Goal: Transaction & Acquisition: Purchase product/service

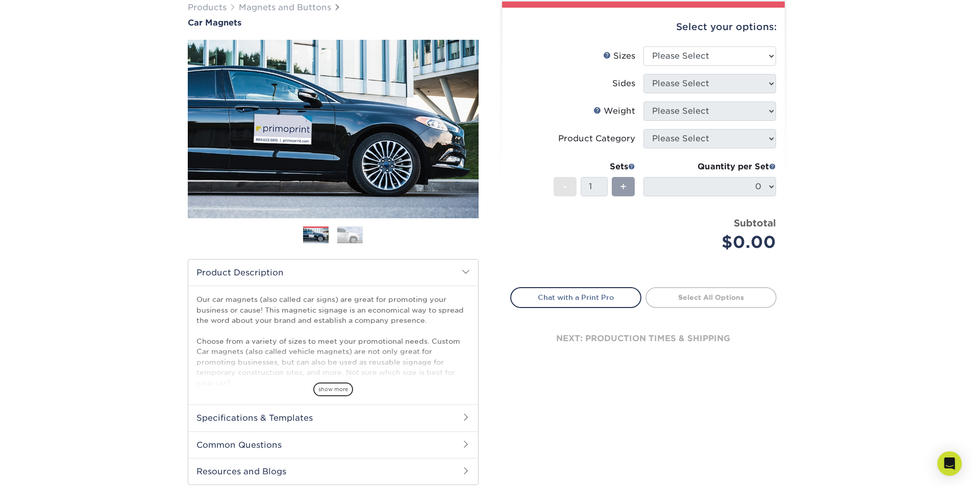
scroll to position [102, 0]
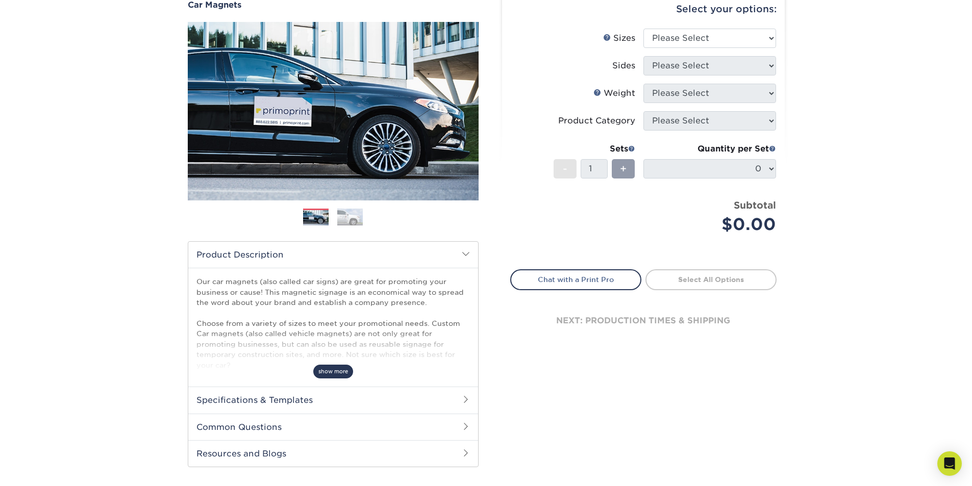
click at [348, 375] on span "show more" at bounding box center [333, 372] width 40 height 14
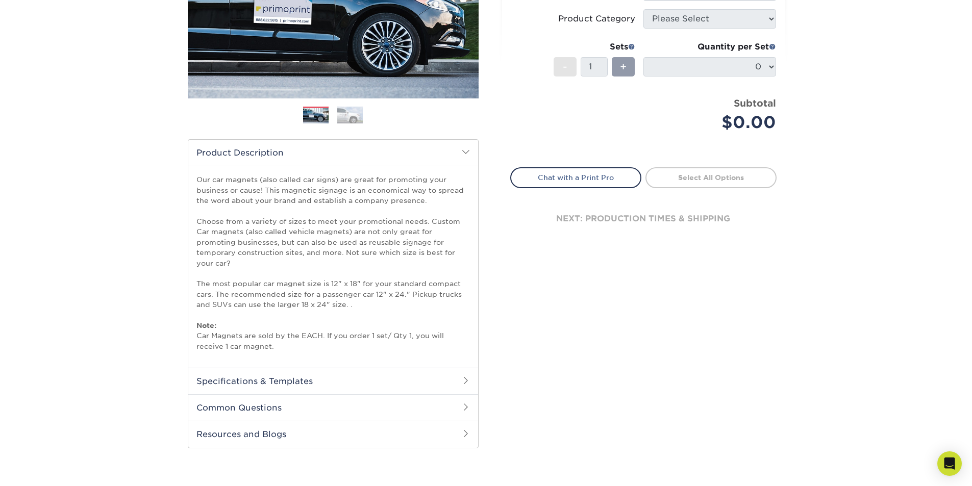
scroll to position [255, 0]
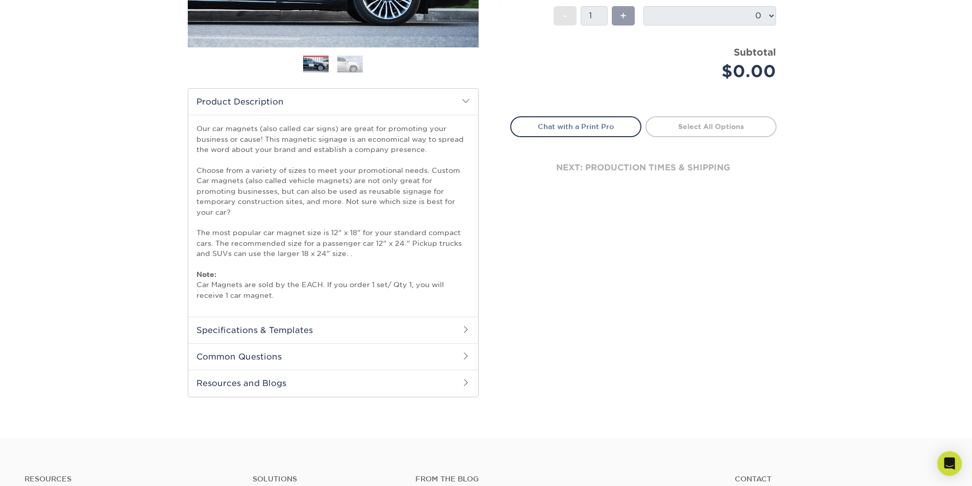
click at [293, 326] on h2 "Specifications & Templates" at bounding box center [333, 330] width 290 height 27
click at [290, 360] on h2 "Common Questions" at bounding box center [333, 356] width 290 height 27
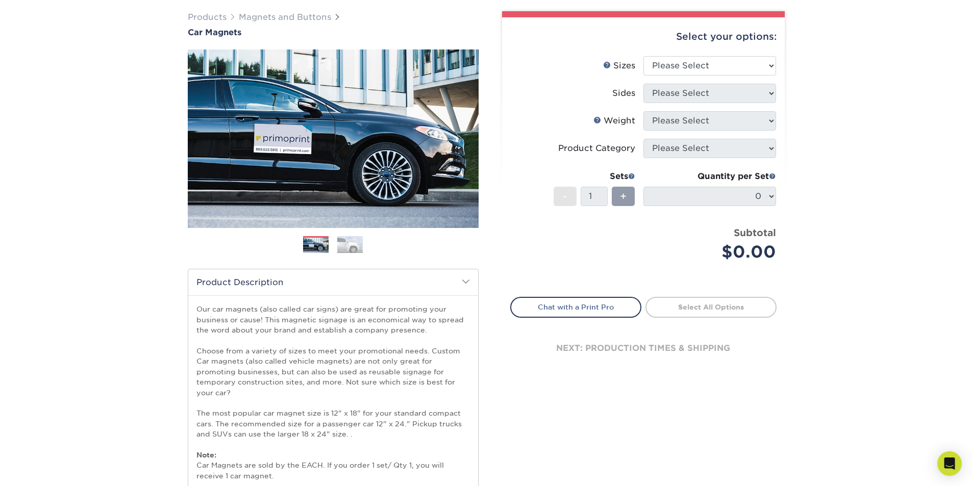
scroll to position [0, 0]
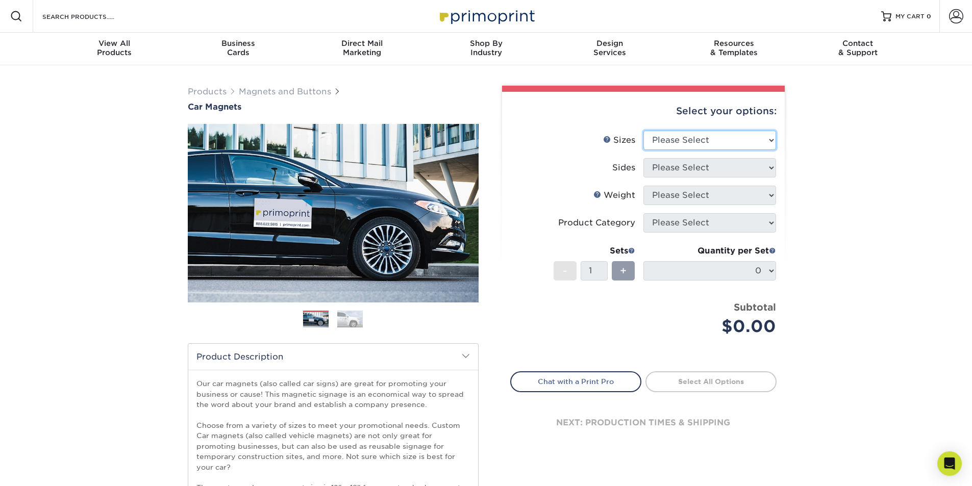
click at [701, 145] on select "Please Select 9" x 12" 9" x 18" 12" x 18" 12" x 24" 18" x 18" 18" x 24" 18" x 3…" at bounding box center [709, 140] width 133 height 19
select select "9.00x18.00"
click at [643, 131] on select "Please Select 9" x 12" 9" x 18" 12" x 18" 12" x 24" 18" x 18" 18" x 24" 18" x 3…" at bounding box center [709, 140] width 133 height 19
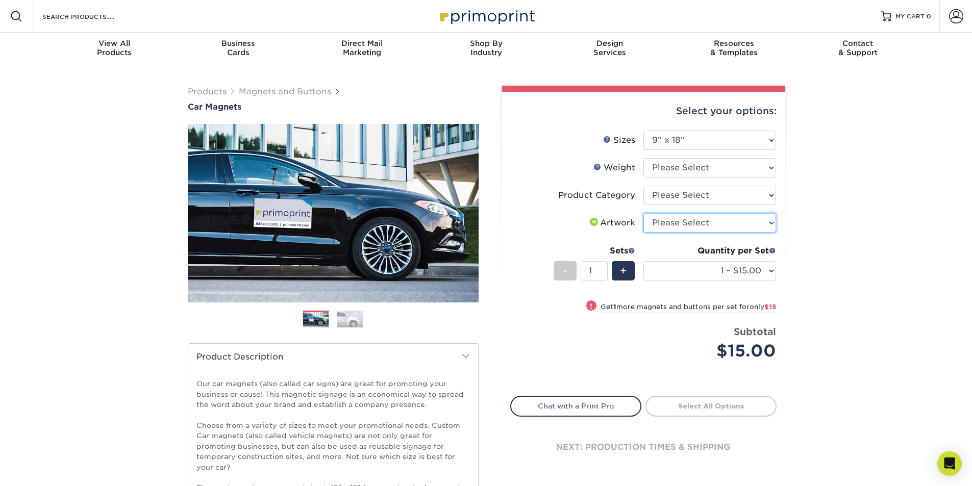
click at [685, 224] on select "Please Select I will upload files I need a design - $50" at bounding box center [709, 222] width 133 height 19
click at [674, 172] on select "Please Select 30MIL" at bounding box center [709, 167] width 133 height 19
select select "30MIL"
click at [643, 158] on select "Please Select 30MIL" at bounding box center [709, 167] width 133 height 19
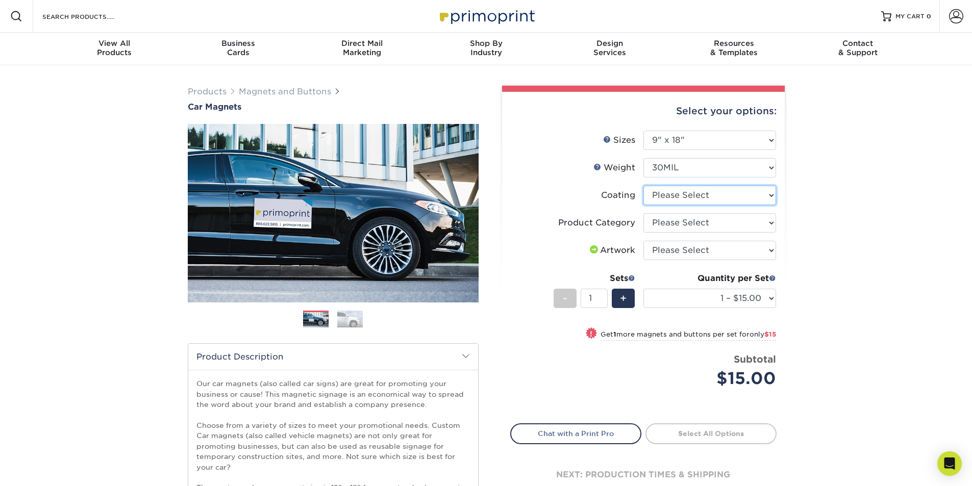
click at [677, 192] on select at bounding box center [709, 195] width 133 height 19
select select "1e8116af-acfc-44b1-83dc-8181aa338834"
click at [643, 186] on select at bounding box center [709, 195] width 133 height 19
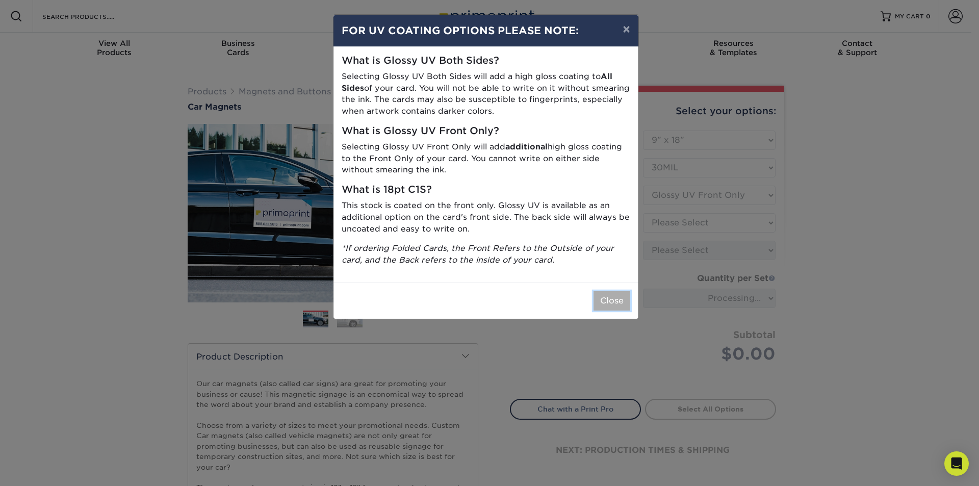
click at [609, 295] on button "Close" at bounding box center [612, 300] width 37 height 19
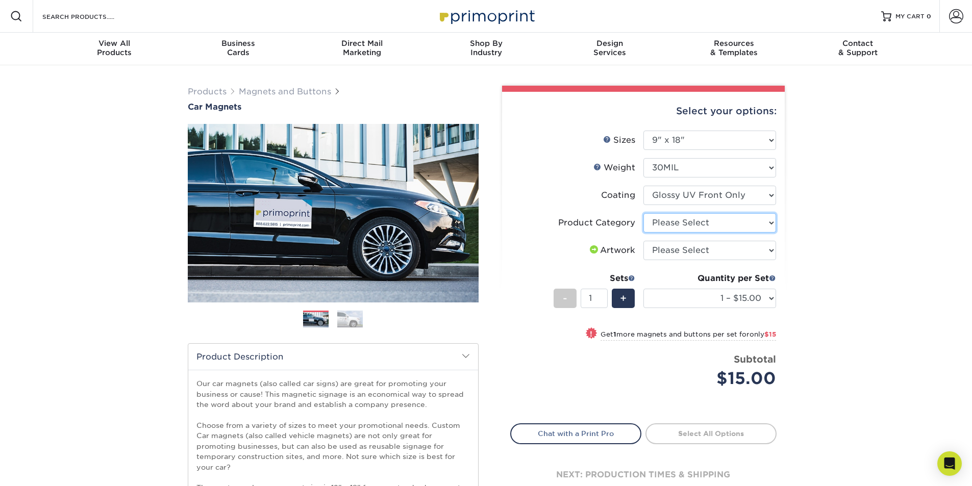
click at [677, 218] on select "Please Select Car Magnets" at bounding box center [709, 222] width 133 height 19
select select "48f17320-c7c2-4f0d-b371-c8050bb445b2"
click at [643, 213] on select "Please Select Car Magnets" at bounding box center [709, 222] width 133 height 19
click at [678, 250] on select "Please Select I will upload files I need a design - $50" at bounding box center [709, 250] width 133 height 19
select select "upload"
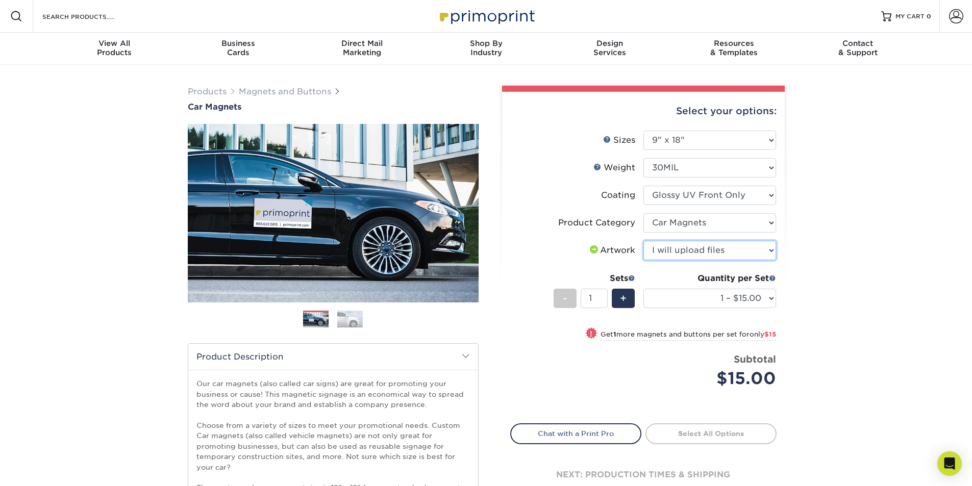
click at [643, 241] on select "Please Select I will upload files I need a design - $50" at bounding box center [709, 250] width 133 height 19
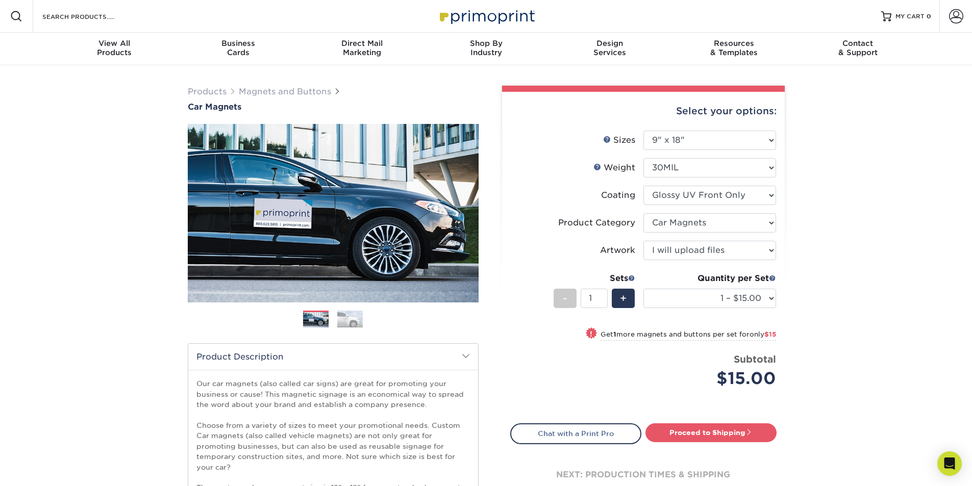
click at [351, 329] on ol at bounding box center [333, 323] width 291 height 24
click at [355, 320] on img at bounding box center [350, 319] width 26 height 18
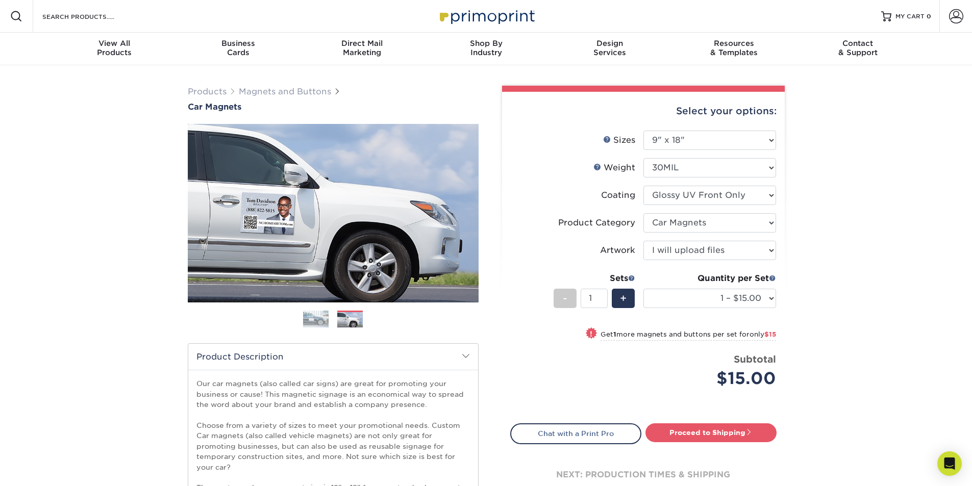
click at [330, 308] on div "Previous" at bounding box center [333, 229] width 291 height 211
click at [327, 314] on img at bounding box center [316, 319] width 26 height 18
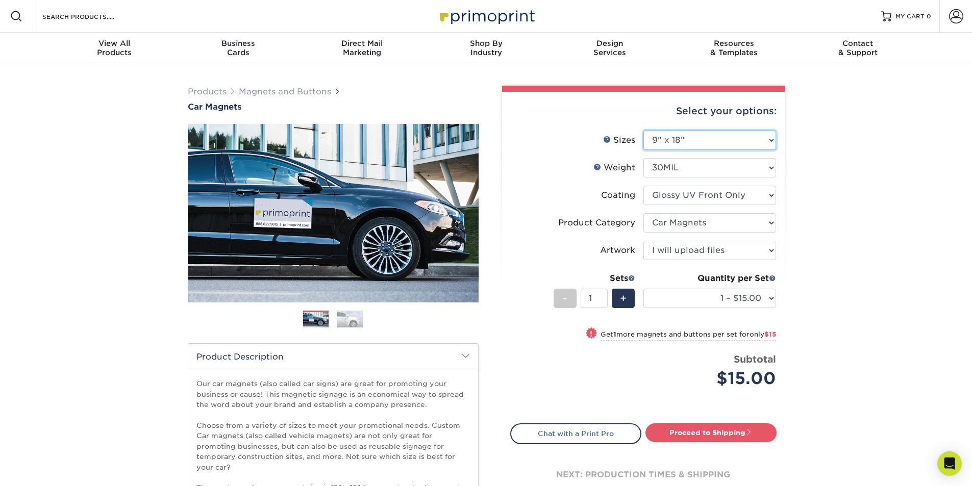
click at [684, 141] on select "Please Select 9" x 12" 9" x 18" 12" x 18" 12" x 24" 18" x 18" 18" x 24" 18" x 3…" at bounding box center [709, 140] width 133 height 19
click at [643, 131] on select "Please Select 9" x 12" 9" x 18" 12" x 18" 12" x 24" 18" x 18" 18" x 24" 18" x 3…" at bounding box center [709, 140] width 133 height 19
click at [683, 137] on select "Please Select 9" x 12" 9" x 18" 12" x 18" 12" x 24" 18" x 18" 18" x 24" 18" x 3…" at bounding box center [709, 140] width 133 height 19
select select "12.00x18.00"
click at [643, 131] on select "Please Select 9" x 12" 9" x 18" 12" x 18" 12" x 24" 18" x 18" 18" x 24" 18" x 3…" at bounding box center [709, 140] width 133 height 19
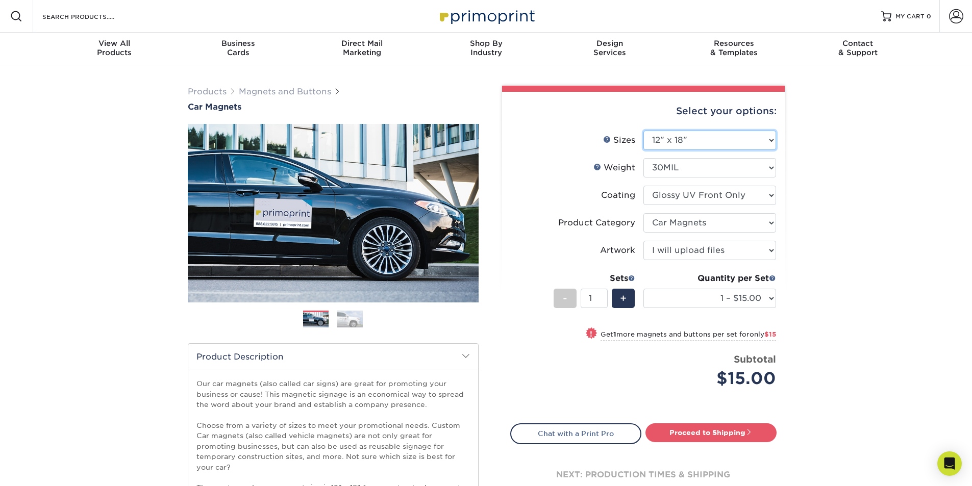
select select "-1"
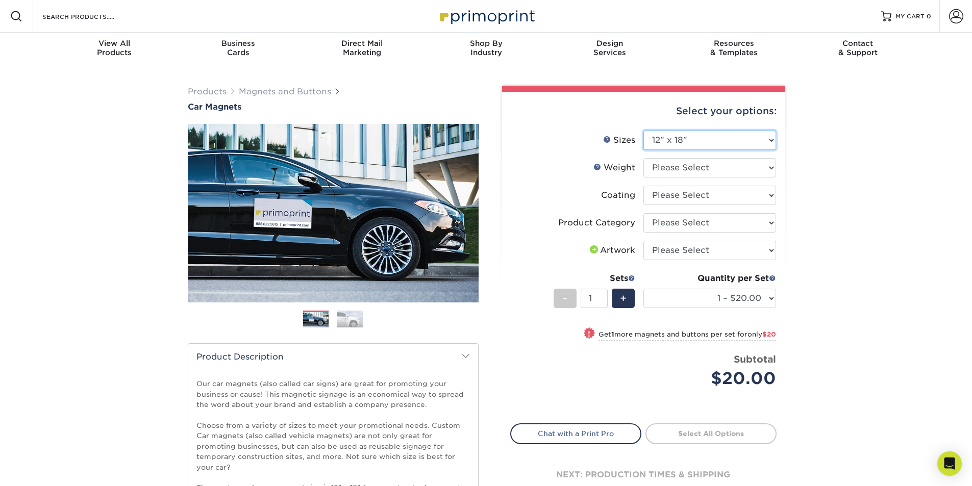
click at [715, 143] on select "Please Select 9" x 12" 9" x 18" 12" x 18" 12" x 24" 18" x 18" 18" x 24" 18" x 3…" at bounding box center [709, 140] width 133 height 19
select select "12.00x24.00"
click at [643, 131] on select "Please Select 9" x 12" 9" x 18" 12" x 18" 12" x 24" 18" x 18" 18" x 24" 18" x 3…" at bounding box center [709, 140] width 133 height 19
select select "-1"
click at [699, 142] on select "Please Select 9" x 12" 9" x 18" 12" x 18" 12" x 24" 18" x 18" 18" x 24" 18" x 3…" at bounding box center [709, 140] width 133 height 19
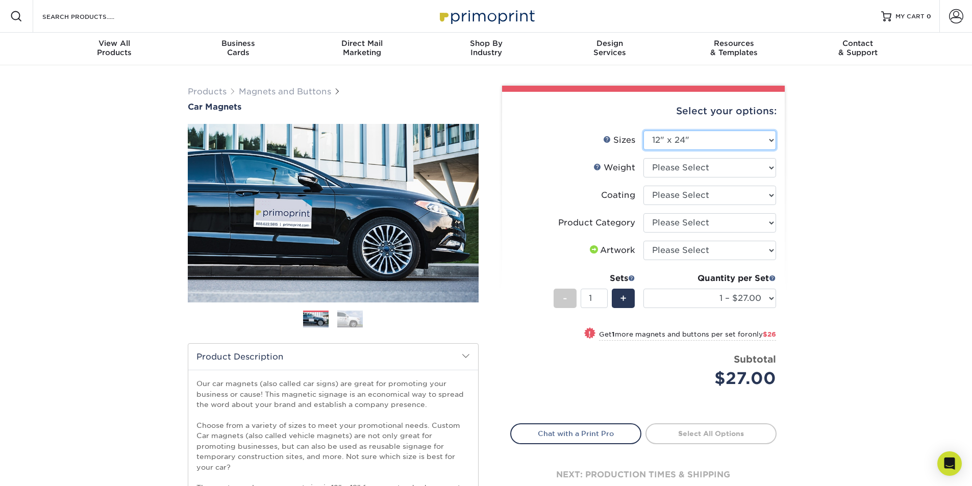
select select "18.00x18.00"
click at [643, 131] on select "Please Select 9" x 12" 9" x 18" 12" x 18" 12" x 24" 18" x 18" 18" x 24" 18" x 3…" at bounding box center [709, 140] width 133 height 19
select select "-1"
drag, startPoint x: 736, startPoint y: 140, endPoint x: 734, endPoint y: 147, distance: 7.4
click at [736, 140] on select "Please Select 9" x 12" 9" x 18" 12" x 18" 12" x 24" 18" x 18" 18" x 24" 18" x 3…" at bounding box center [709, 140] width 133 height 19
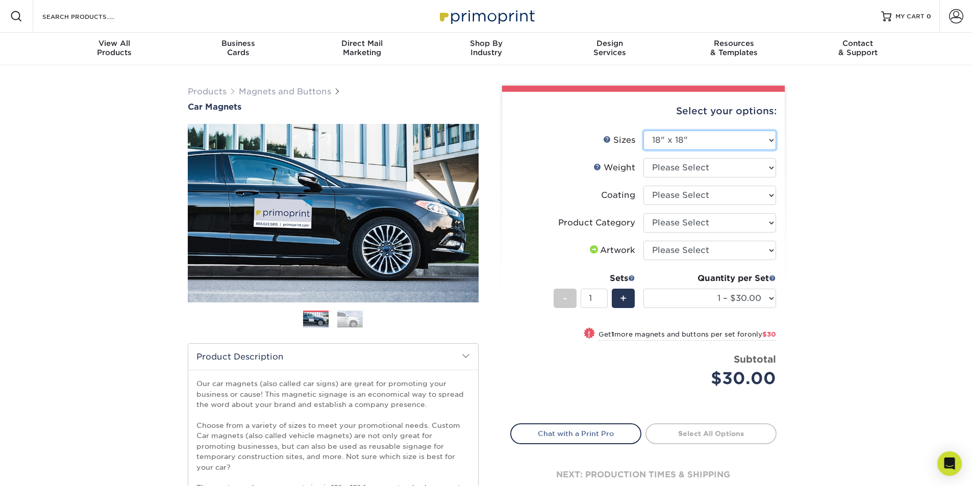
select select "18.00x24.00"
click at [643, 131] on select "Please Select 9" x 12" 9" x 18" 12" x 18" 12" x 24" 18" x 18" 18" x 24" 18" x 3…" at bounding box center [709, 140] width 133 height 19
select select "-1"
click at [750, 140] on select "Please Select 9" x 12" 9" x 18" 12" x 18" 12" x 24" 18" x 18" 18" x 24" 18" x 3…" at bounding box center [709, 140] width 133 height 19
select select "18.00x30.00"
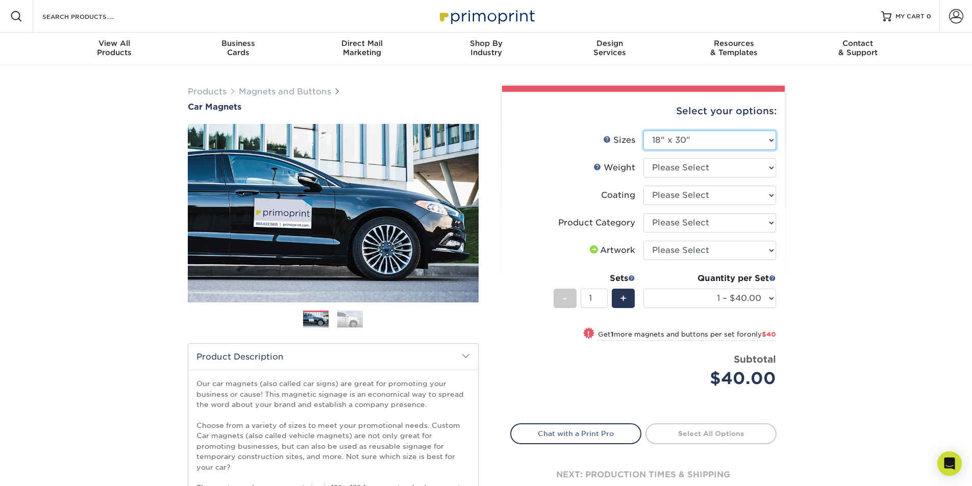
click at [643, 131] on select "Please Select 9" x 12" 9" x 18" 12" x 18" 12" x 24" 18" x 18" 18" x 24" 18" x 3…" at bounding box center [709, 140] width 133 height 19
select select "-1"
click at [719, 138] on select "Please Select 9" x 12" 9" x 18" 12" x 18" 12" x 24" 18" x 18" 18" x 24" 18" x 3…" at bounding box center [709, 140] width 133 height 19
select select "18.00x30.00"
click at [643, 131] on select "Please Select 9" x 12" 9" x 18" 12" x 18" 12" x 24" 18" x 18" 18" x 24" 18" x 3…" at bounding box center [709, 140] width 133 height 19
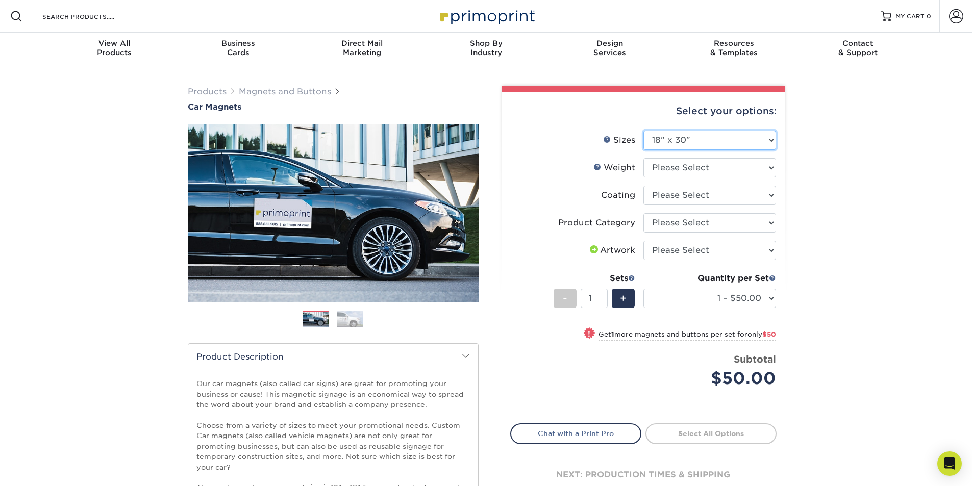
select select "-1"
click at [713, 143] on select "Please Select 9" x 12" 9" x 18" 12" x 18" 12" x 24" 18" x 18" 18" x 24" 18" x 3…" at bounding box center [709, 140] width 133 height 19
select select "18.00x24.00"
click at [643, 131] on select "Please Select 9" x 12" 9" x 18" 12" x 18" 12" x 24" 18" x 18" 18" x 24" 18" x 3…" at bounding box center [709, 140] width 133 height 19
select select "-1"
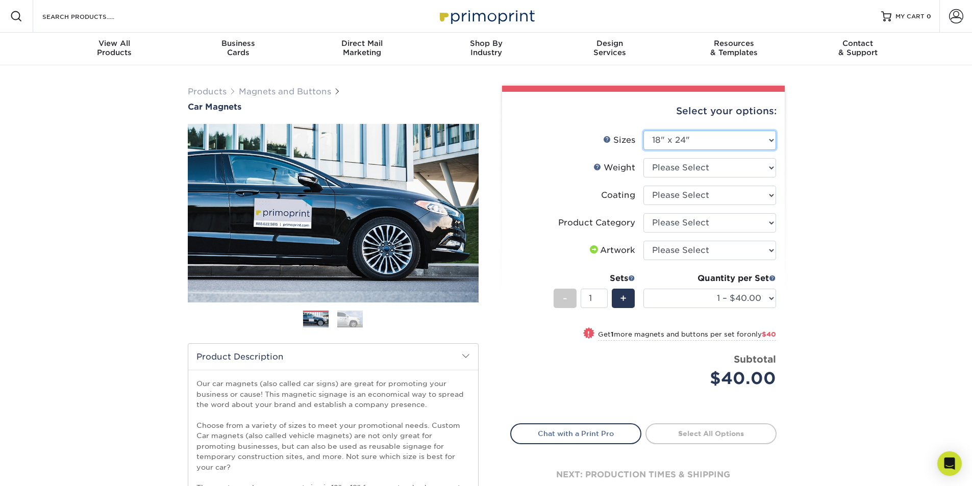
click at [687, 138] on select "Please Select 9" x 12" 9" x 18" 12" x 18" 12" x 24" 18" x 18" 18" x 24" 18" x 3…" at bounding box center [709, 140] width 133 height 19
select select "24.00x36.00"
click at [643, 131] on select "Please Select 9" x 12" 9" x 18" 12" x 18" 12" x 24" 18" x 18" 18" x 24" 18" x 3…" at bounding box center [709, 140] width 133 height 19
select select "-1"
click at [669, 163] on select "Please Select 30MIL" at bounding box center [709, 167] width 133 height 19
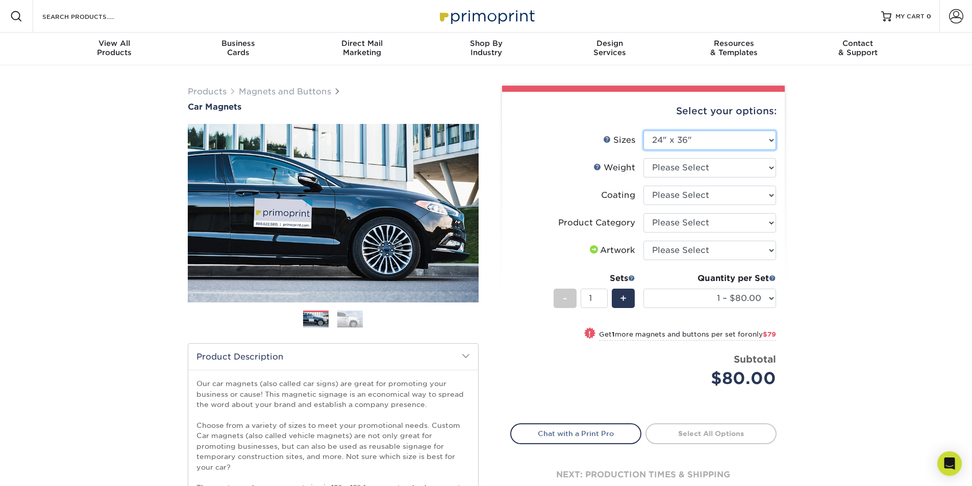
click at [670, 142] on select "Please Select 9" x 12" 9" x 18" 12" x 18" 12" x 24" 18" x 18" 18" x 24" 18" x 3…" at bounding box center [709, 140] width 133 height 19
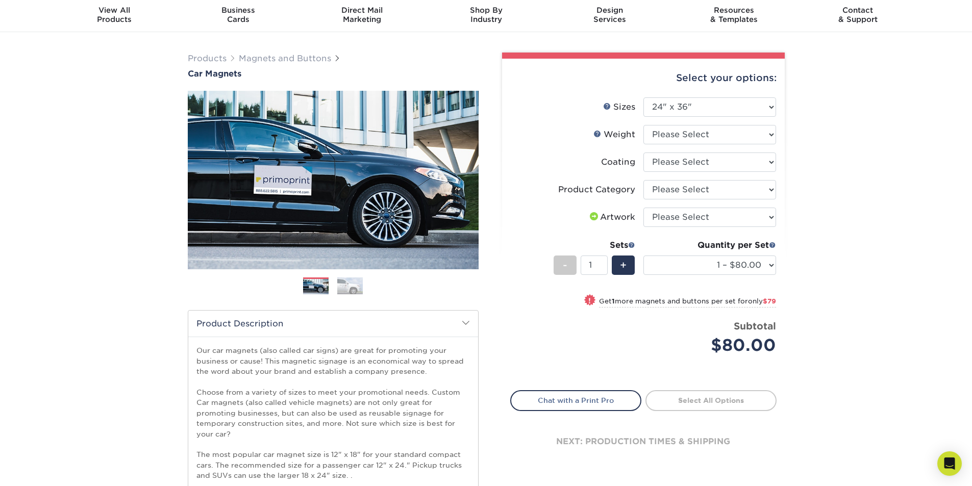
scroll to position [51, 0]
